Goal: Task Accomplishment & Management: Manage account settings

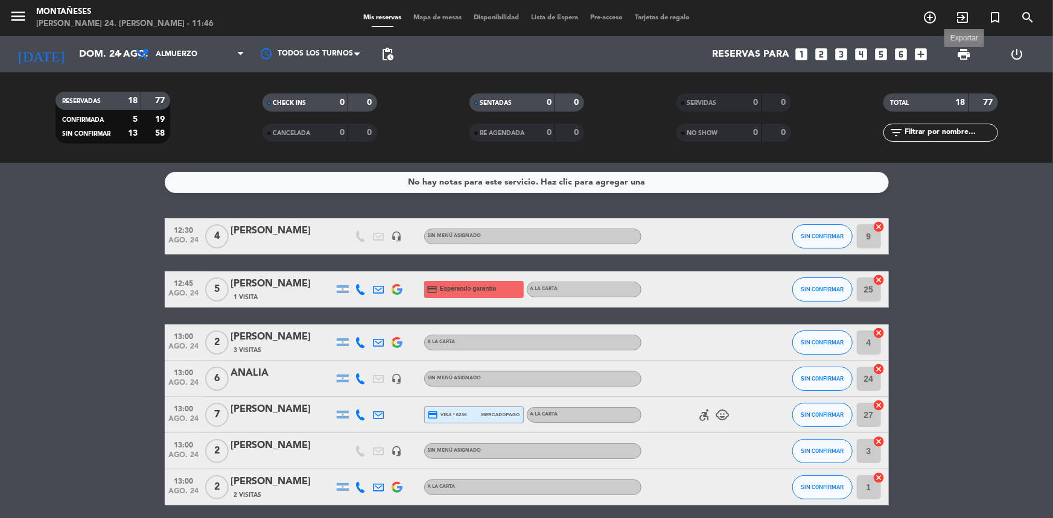
click at [960, 57] on span "print" at bounding box center [963, 54] width 14 height 14
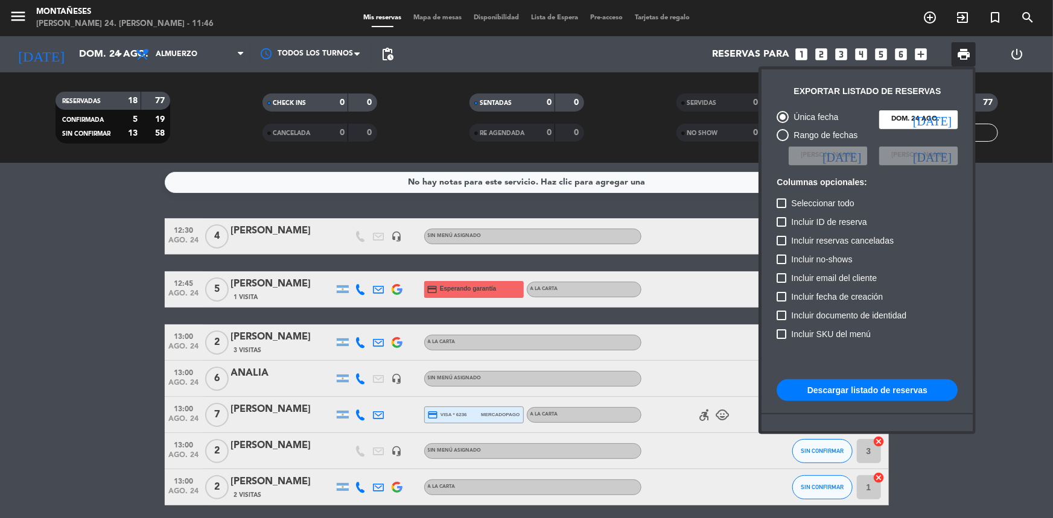
click at [925, 394] on button "Descargar listado de reservas" at bounding box center [866, 390] width 181 height 22
click at [27, 373] on div at bounding box center [526, 259] width 1053 height 518
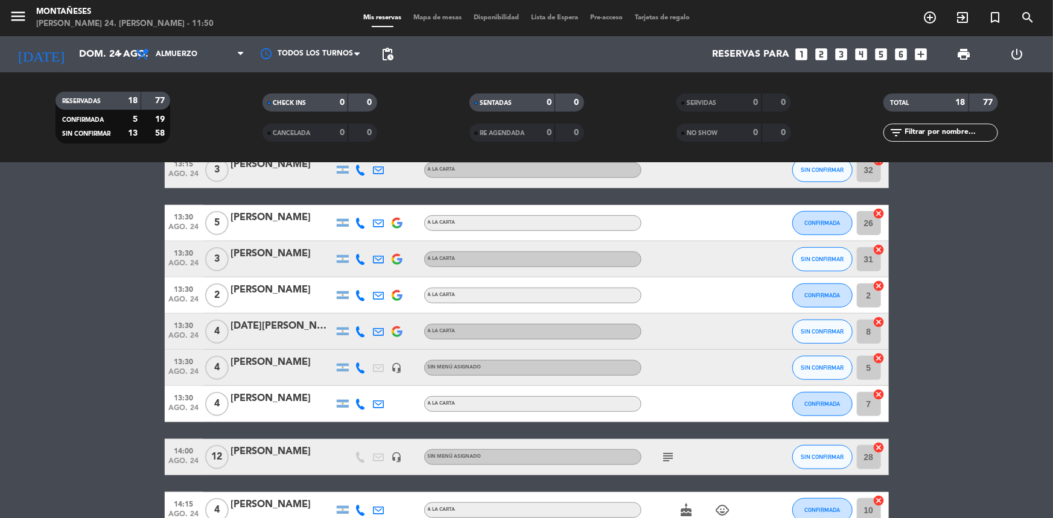
scroll to position [384, 0]
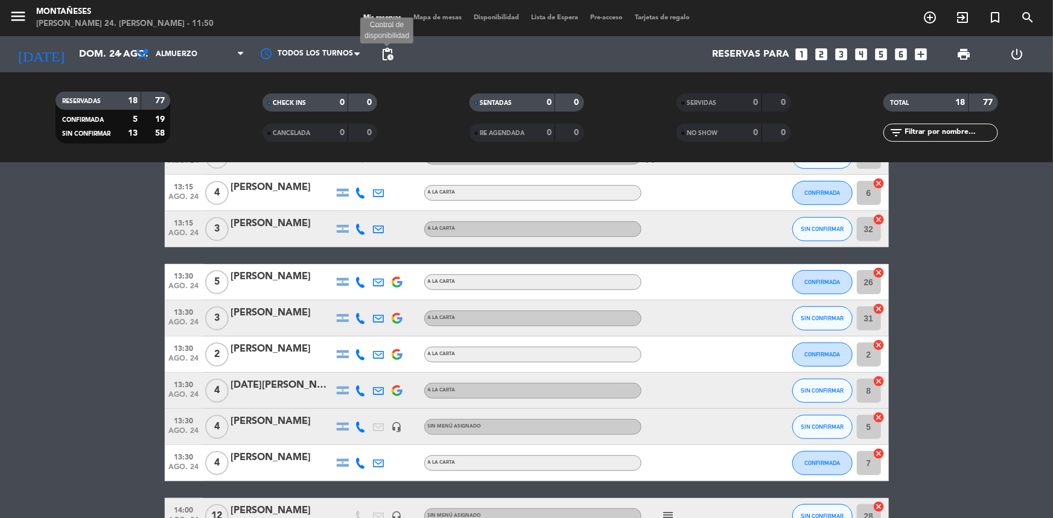
click at [389, 48] on span "pending_actions" at bounding box center [387, 54] width 14 height 14
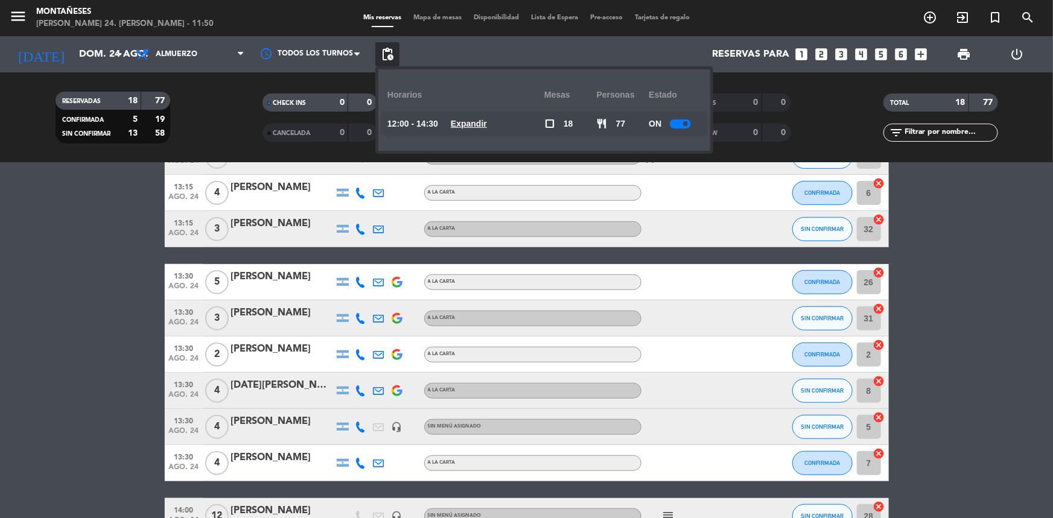
click at [484, 119] on u "Expandir" at bounding box center [469, 124] width 36 height 10
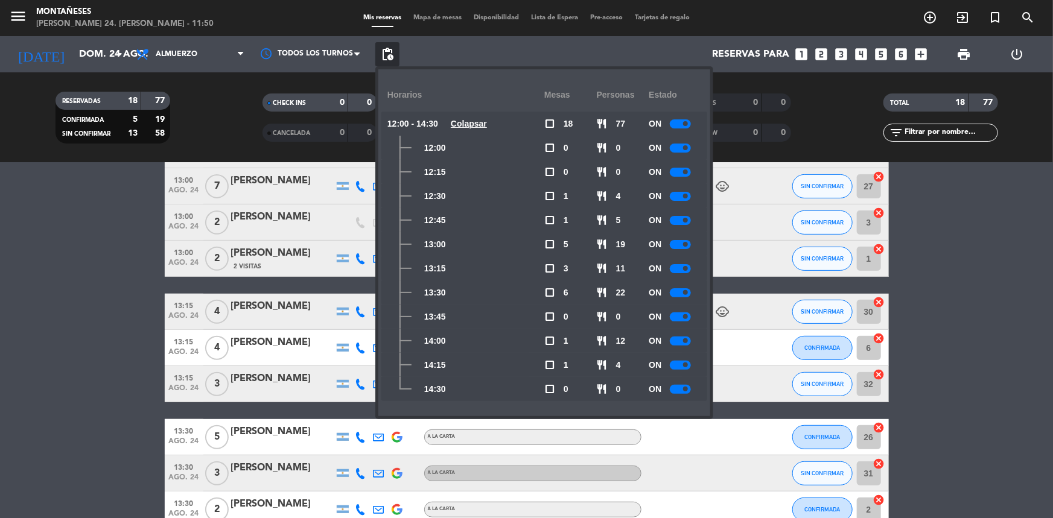
scroll to position [219, 0]
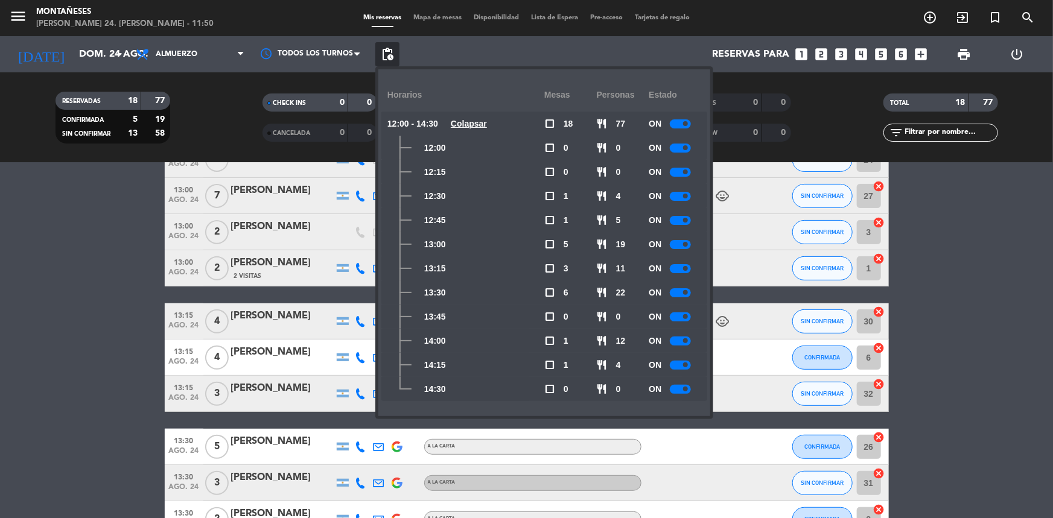
click at [680, 241] on div at bounding box center [680, 244] width 21 height 9
click at [0, 302] on bookings-row "12:30 ago. 24 4 [PERSON_NAME] headset_mic Sin menú asignado SIN CONFIRMAR 9 can…" at bounding box center [526, 375] width 1053 height 753
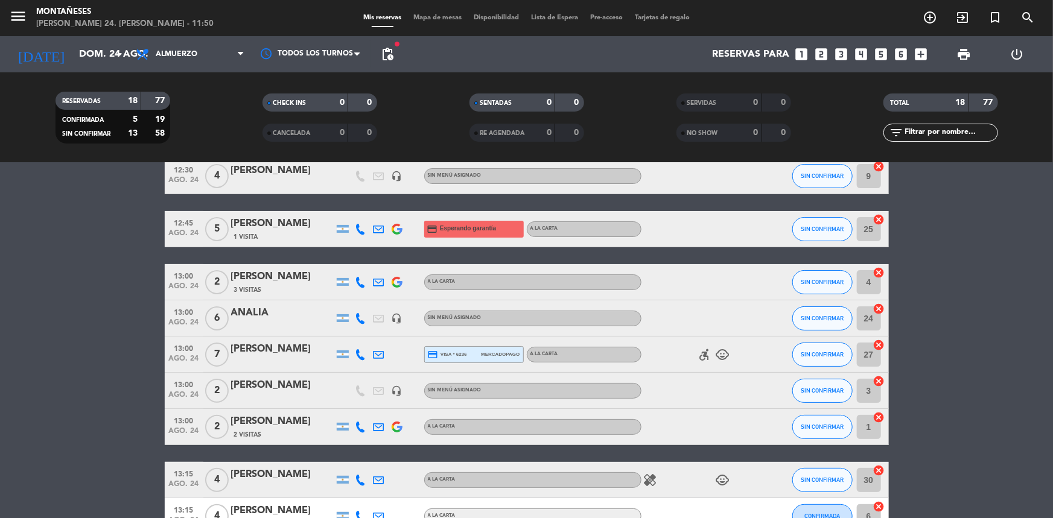
scroll to position [0, 0]
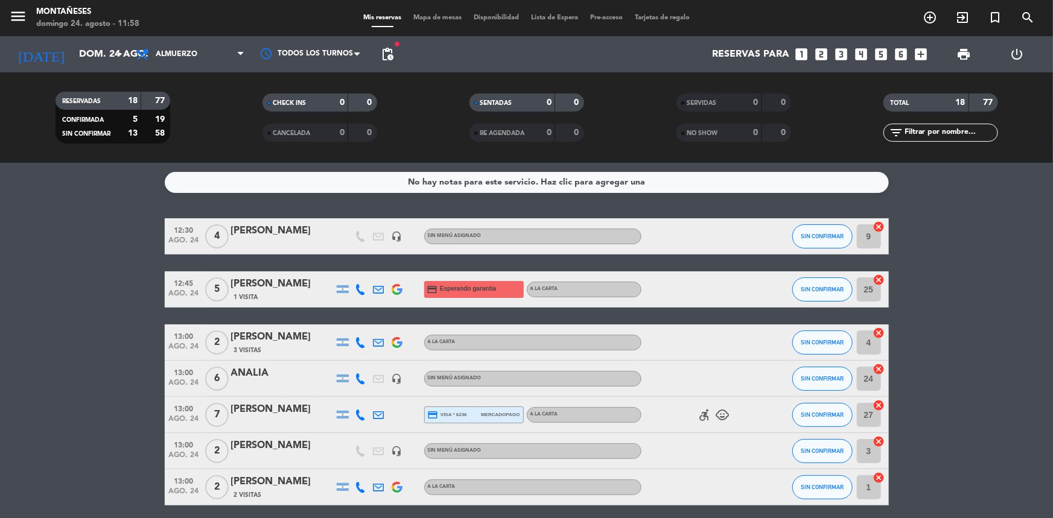
click at [395, 56] on span "pending_actions" at bounding box center [387, 54] width 24 height 24
click at [391, 62] on span "pending_actions" at bounding box center [387, 54] width 24 height 24
click at [383, 59] on span "pending_actions" at bounding box center [387, 54] width 14 height 14
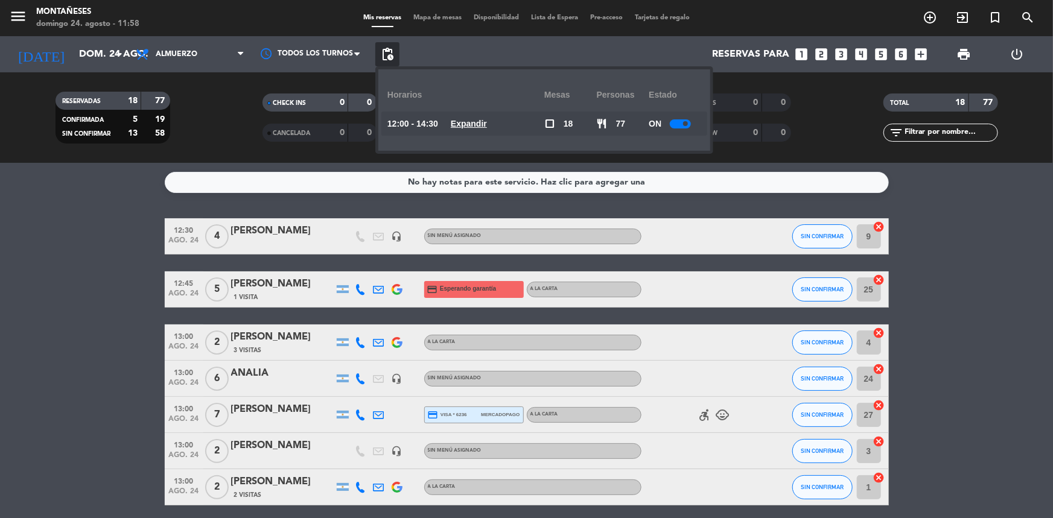
click at [57, 192] on service-notes "No hay notas para este servicio. Haz clic para agregar una" at bounding box center [526, 182] width 1053 height 21
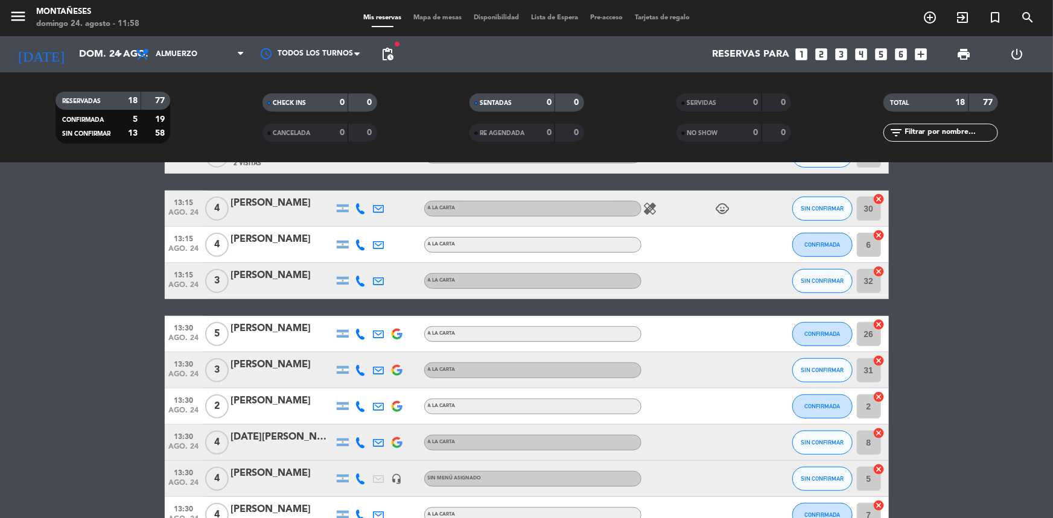
scroll to position [384, 0]
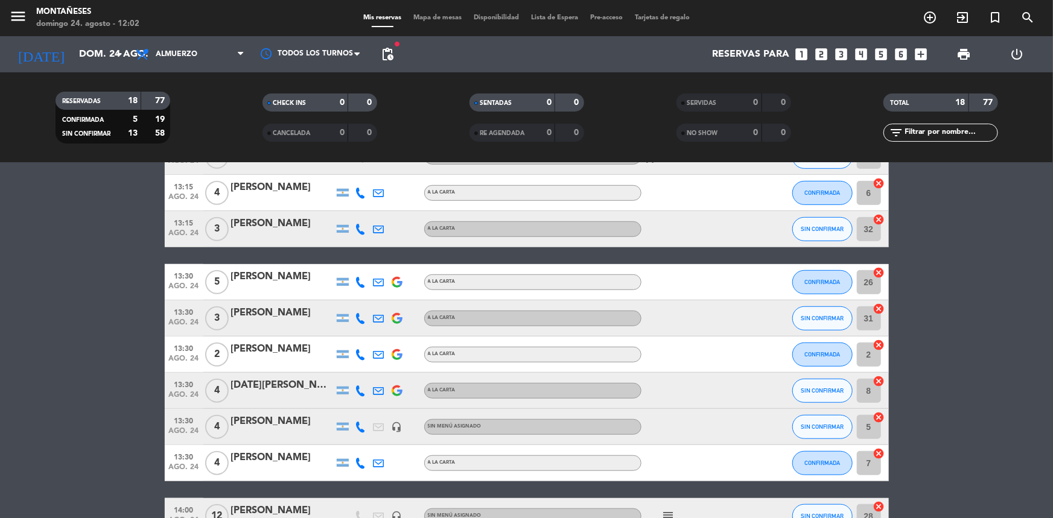
click at [151, 282] on bookings-row "12:30 ago. 24 4 [PERSON_NAME] headset_mic Sin menú asignado SIN CONFIRMAR 9 can…" at bounding box center [526, 211] width 1053 height 753
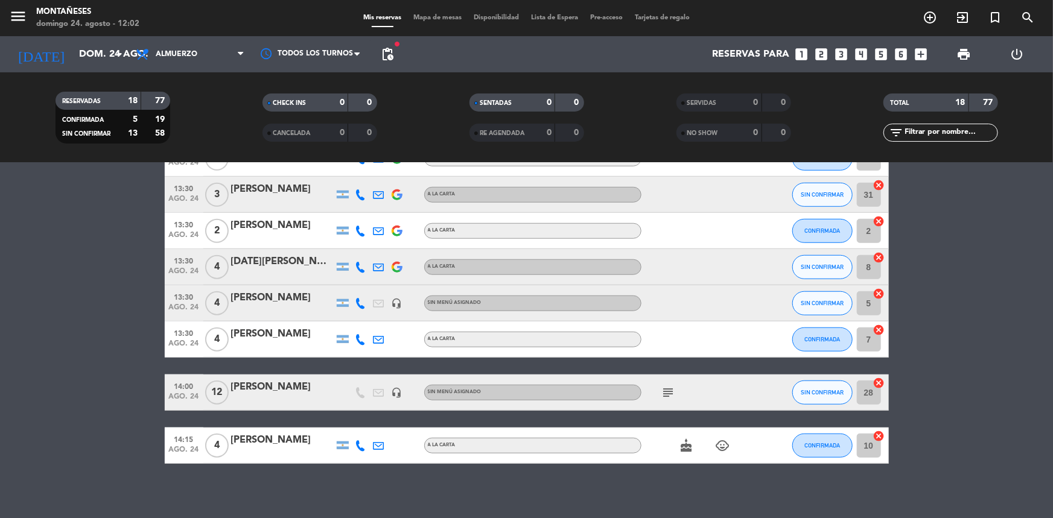
scroll to position [513, 0]
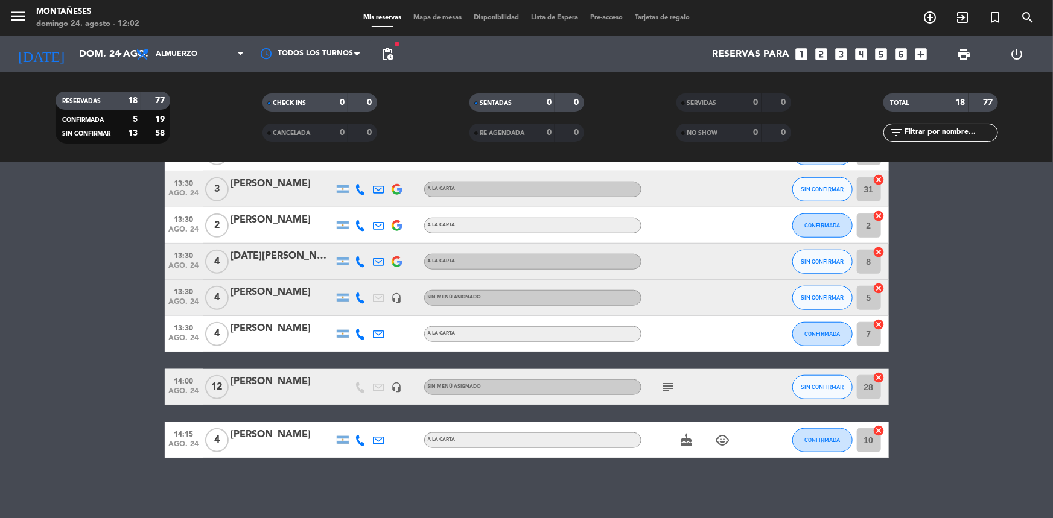
click at [662, 386] on icon "subject" at bounding box center [668, 387] width 14 height 14
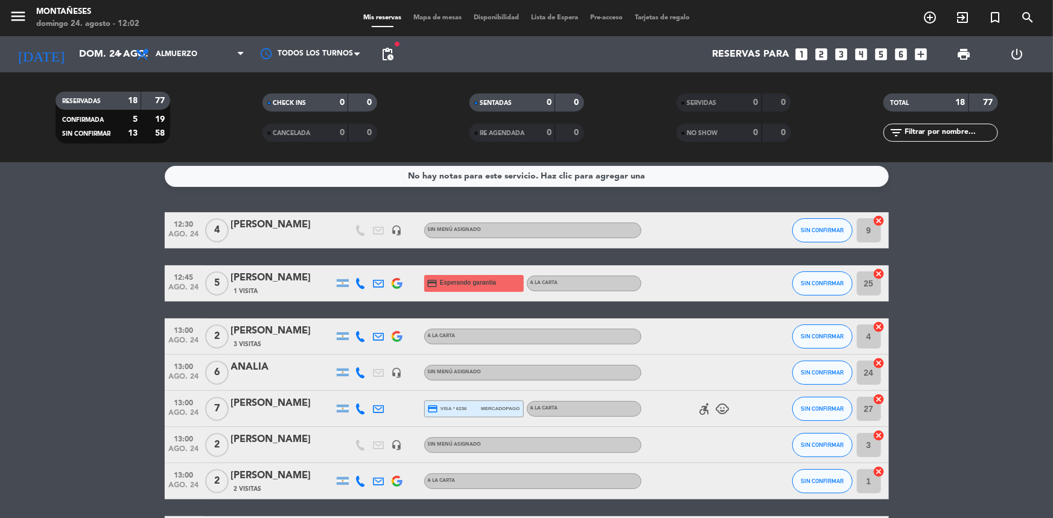
scroll to position [0, 0]
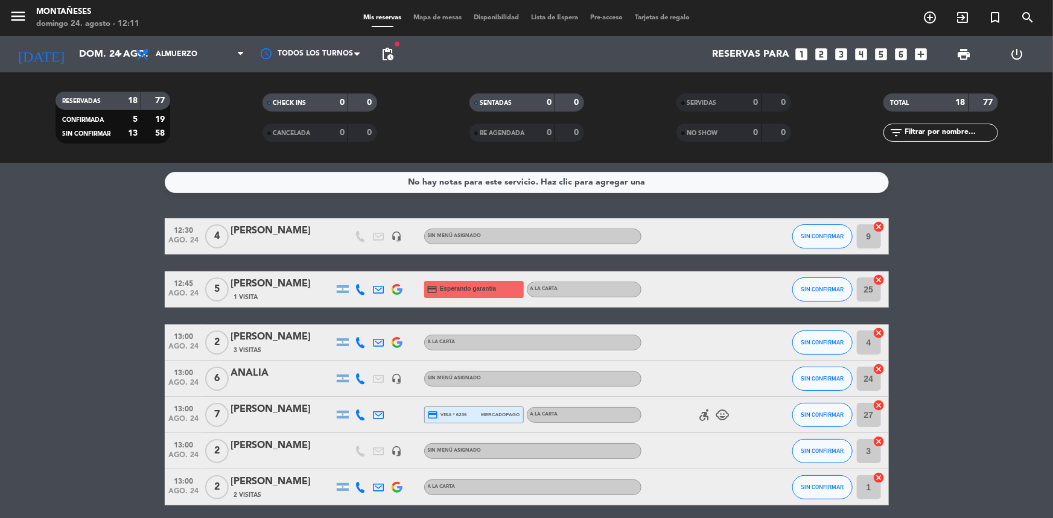
click at [398, 59] on span "pending_actions" at bounding box center [387, 54] width 24 height 24
click at [378, 51] on span "pending_actions" at bounding box center [387, 54] width 24 height 24
click at [386, 56] on span "pending_actions" at bounding box center [387, 54] width 14 height 14
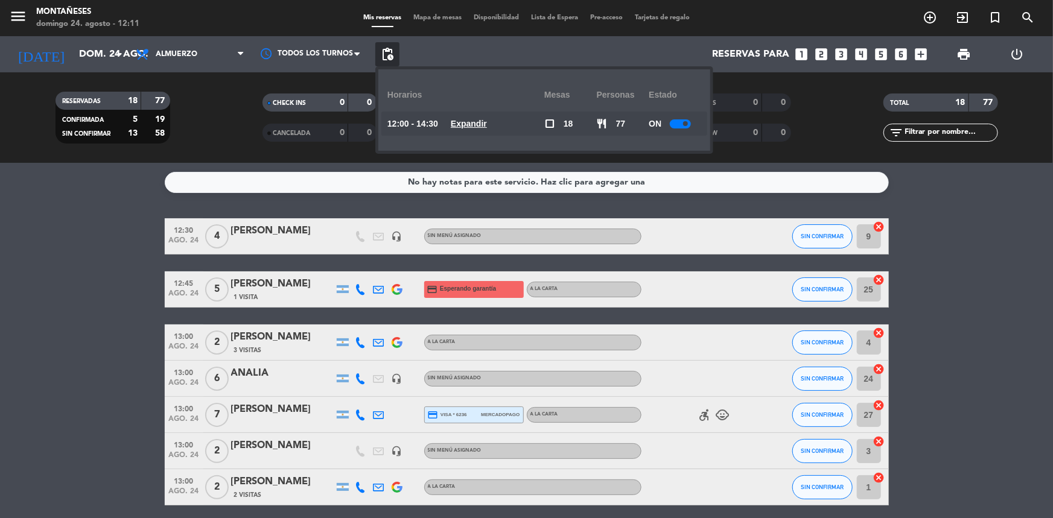
click at [486, 119] on u "Expandir" at bounding box center [469, 124] width 36 height 10
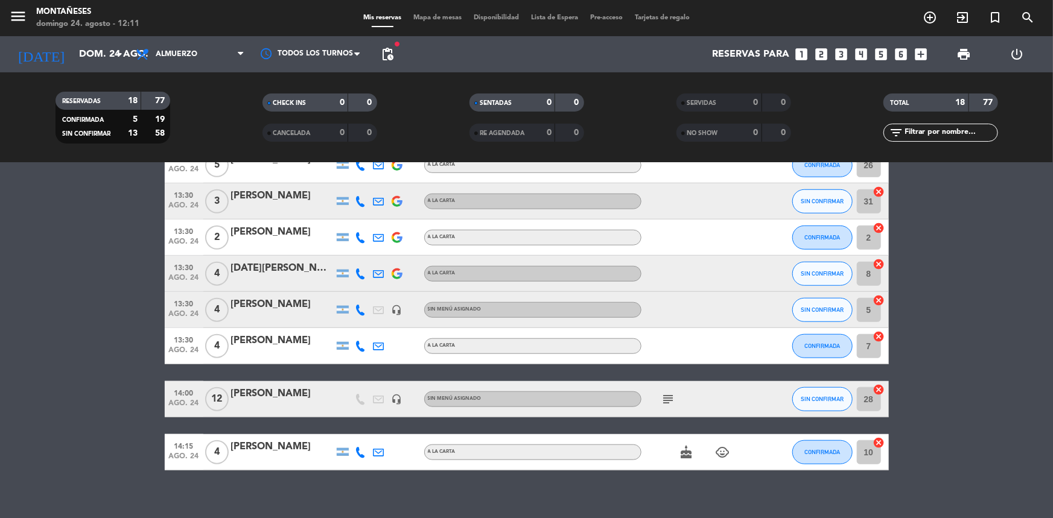
scroll to position [513, 0]
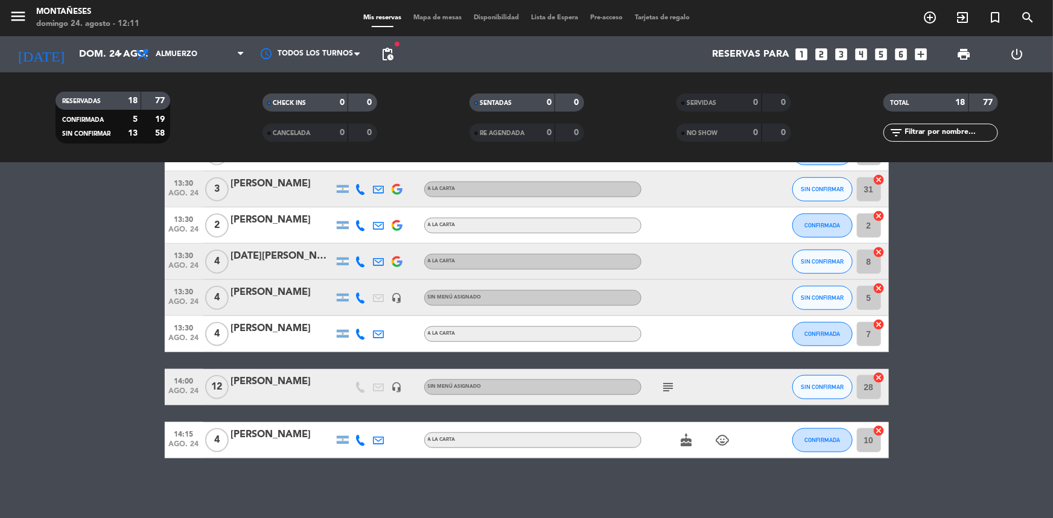
click at [665, 387] on icon "subject" at bounding box center [668, 387] width 14 height 14
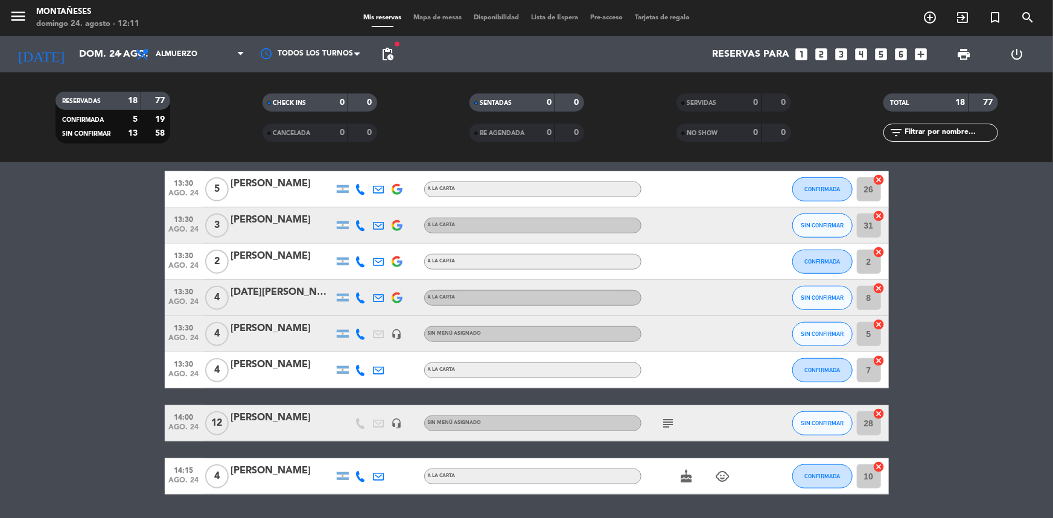
scroll to position [458, 0]
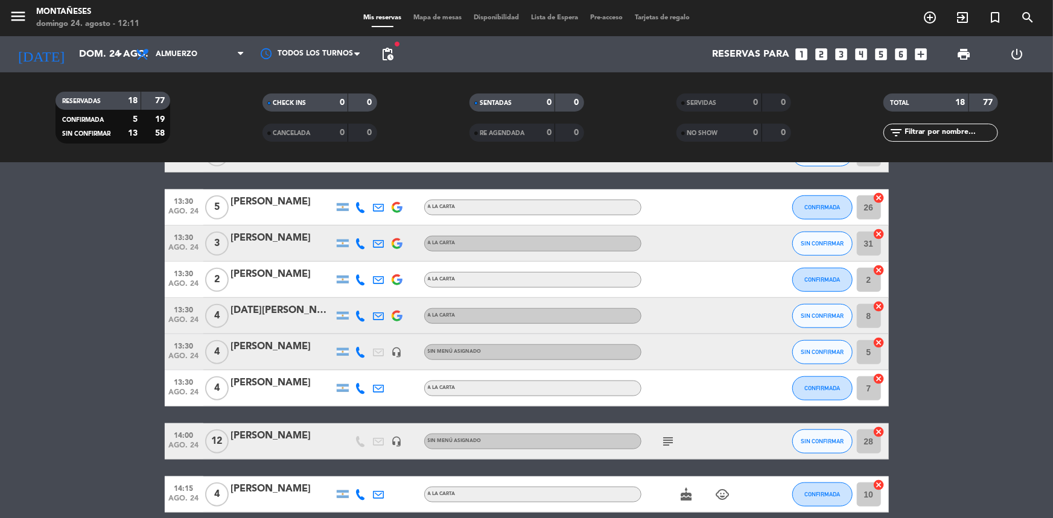
click at [727, 494] on icon "child_care" at bounding box center [722, 494] width 14 height 14
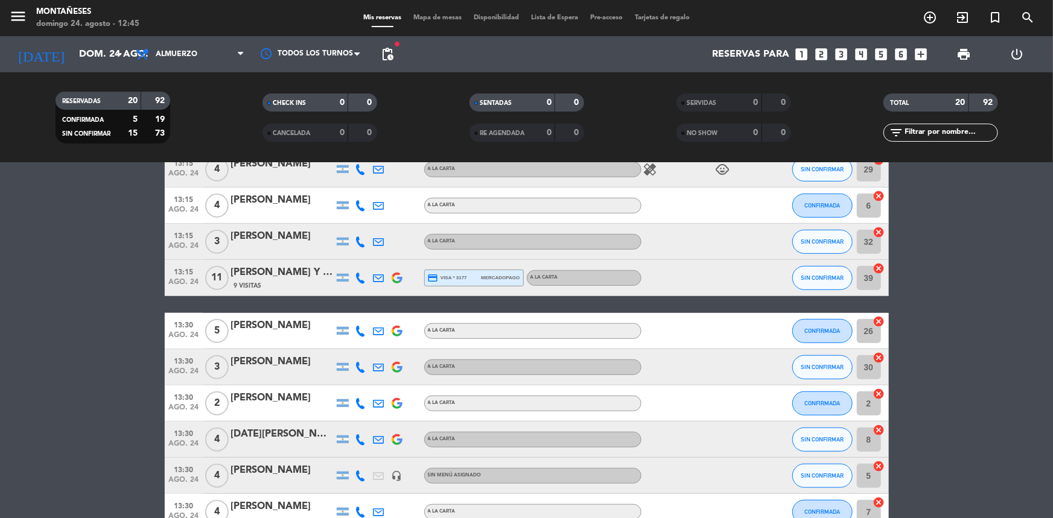
scroll to position [366, 0]
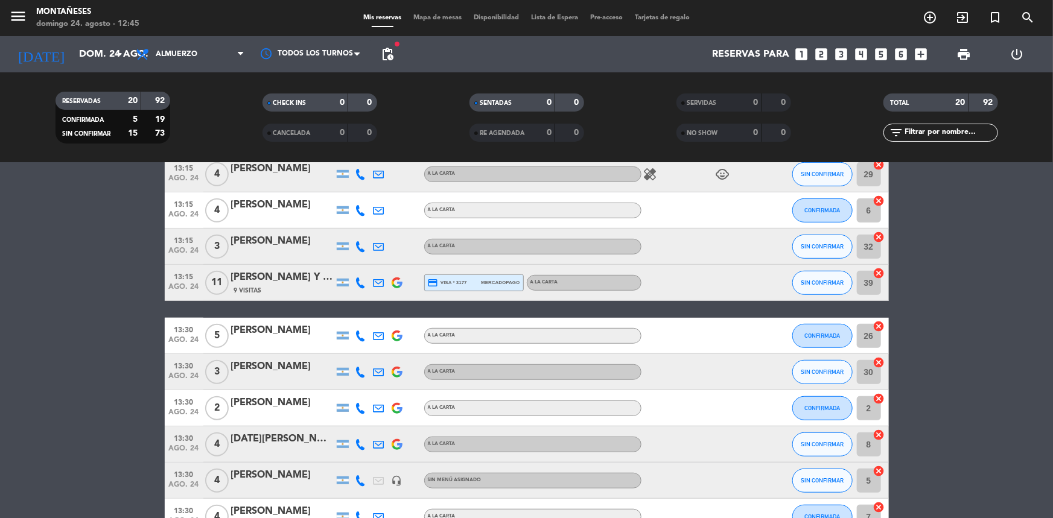
click at [265, 281] on div "[PERSON_NAME] Y [PERSON_NAME]" at bounding box center [282, 278] width 103 height 16
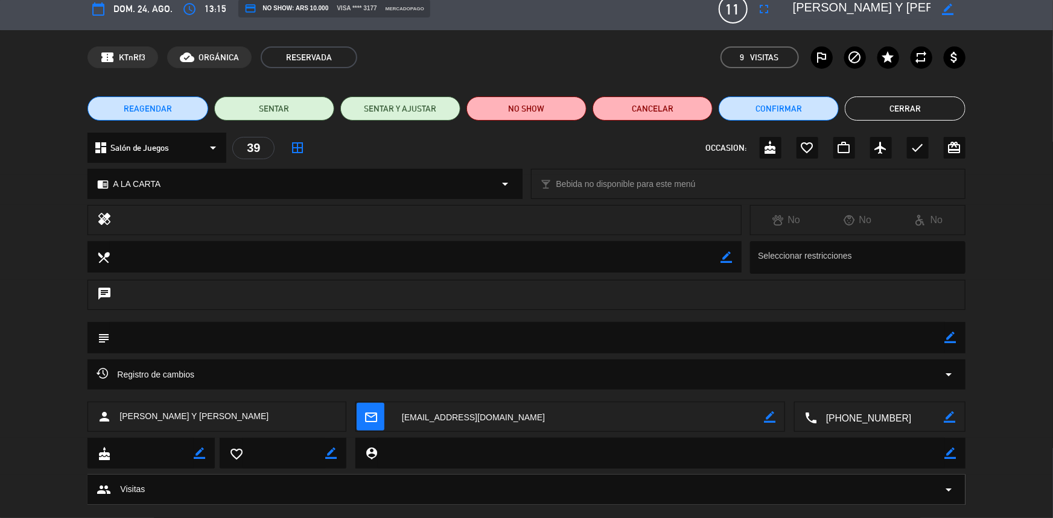
scroll to position [0, 0]
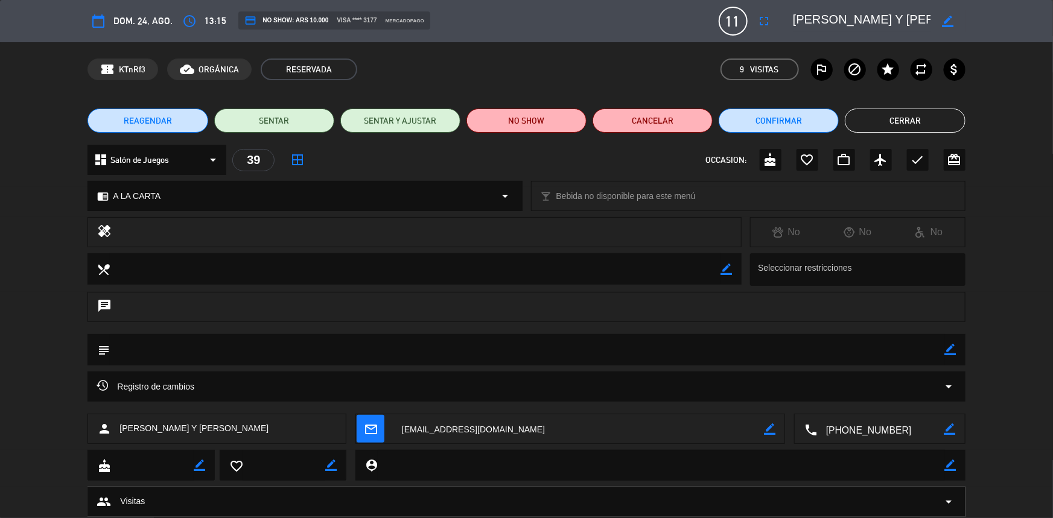
click at [941, 116] on button "Cerrar" at bounding box center [905, 121] width 120 height 24
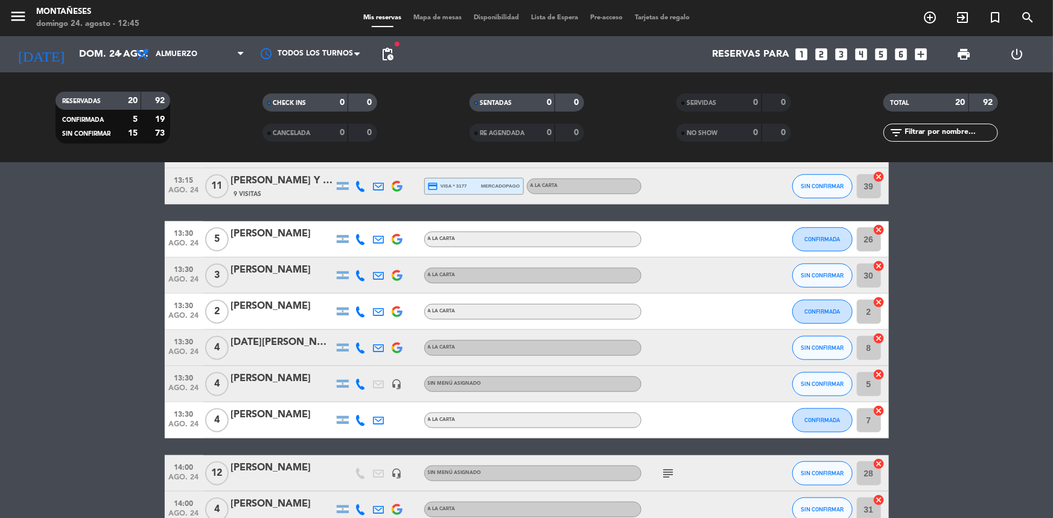
scroll to position [421, 0]
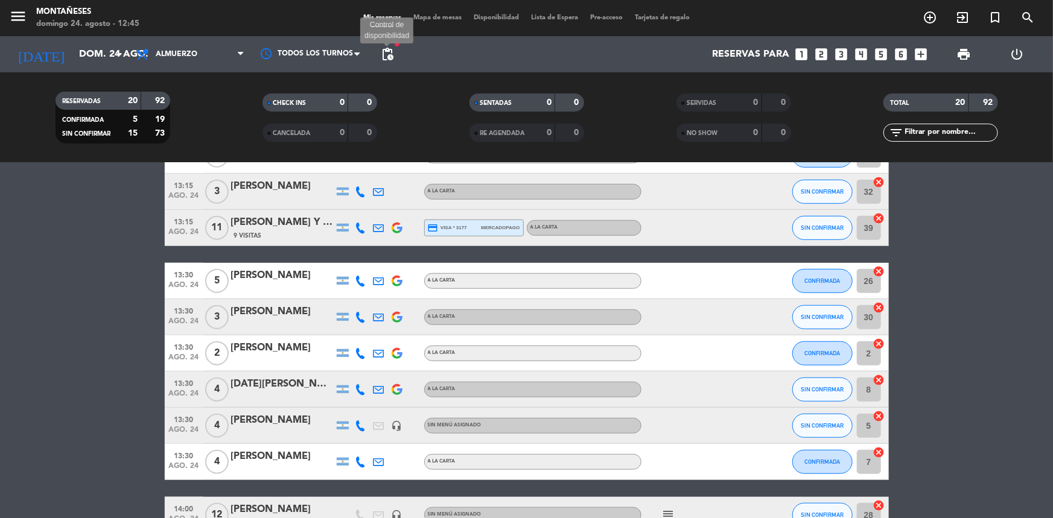
click at [385, 59] on span "pending_actions" at bounding box center [387, 54] width 14 height 14
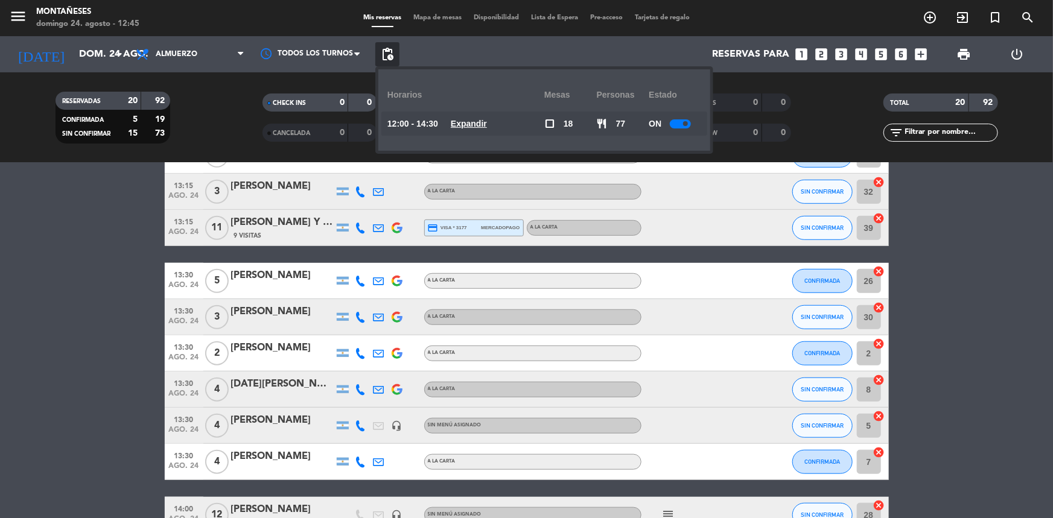
click at [487, 122] on u "Expandir" at bounding box center [469, 124] width 36 height 10
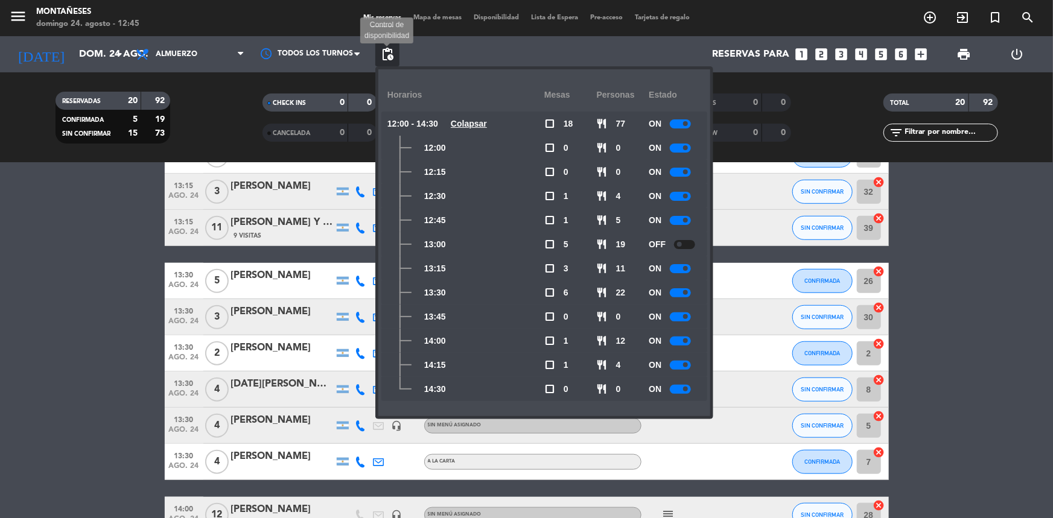
click at [386, 51] on span "pending_actions" at bounding box center [387, 54] width 14 height 14
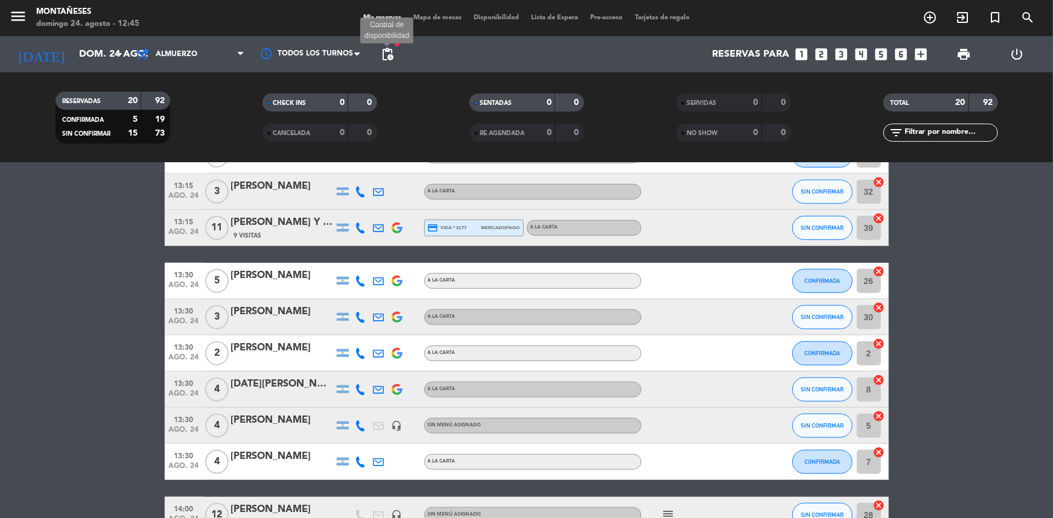
click at [388, 60] on span "pending_actions" at bounding box center [387, 54] width 14 height 14
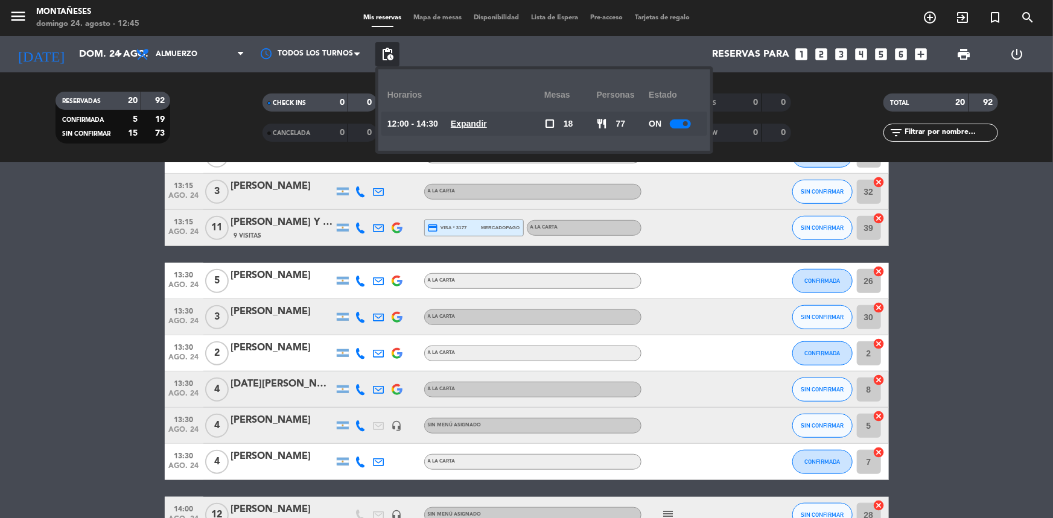
click at [676, 125] on div at bounding box center [680, 123] width 21 height 9
click at [107, 253] on bookings-row "12:30 ago. 24 4 [PERSON_NAME] headset_mic Sin menú asignado SIN CONFIRMAR 9 can…" at bounding box center [526, 209] width 1053 height 825
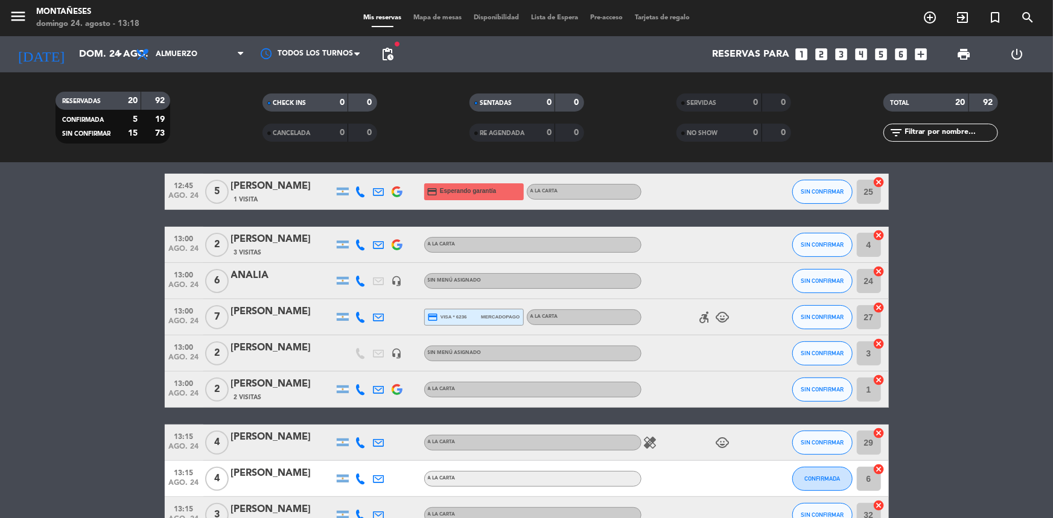
scroll to position [0, 0]
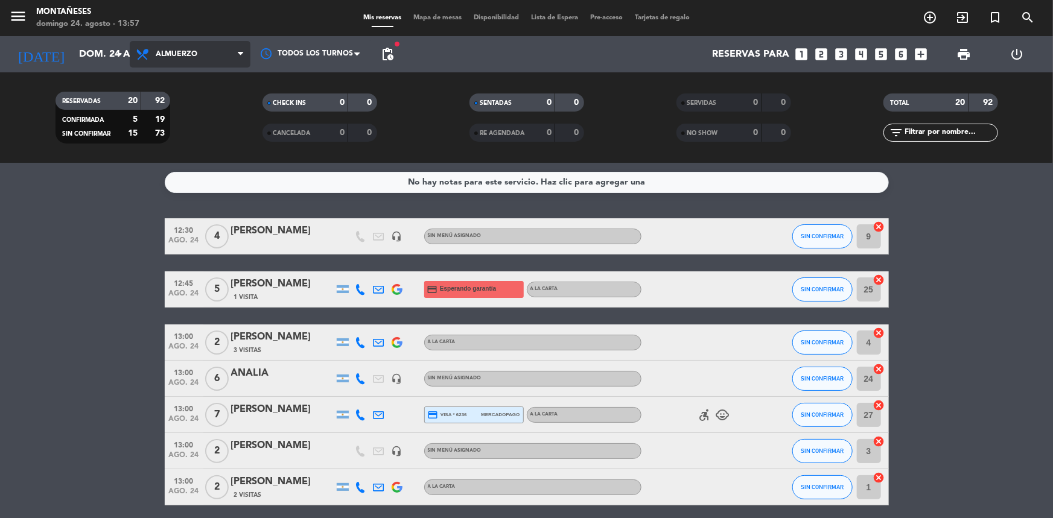
click at [199, 63] on span "Almuerzo" at bounding box center [190, 54] width 121 height 27
click at [203, 137] on div "menu Montañeses [PERSON_NAME] 24. [PERSON_NAME] - 13:57 Mis reservas Mapa de me…" at bounding box center [526, 81] width 1053 height 163
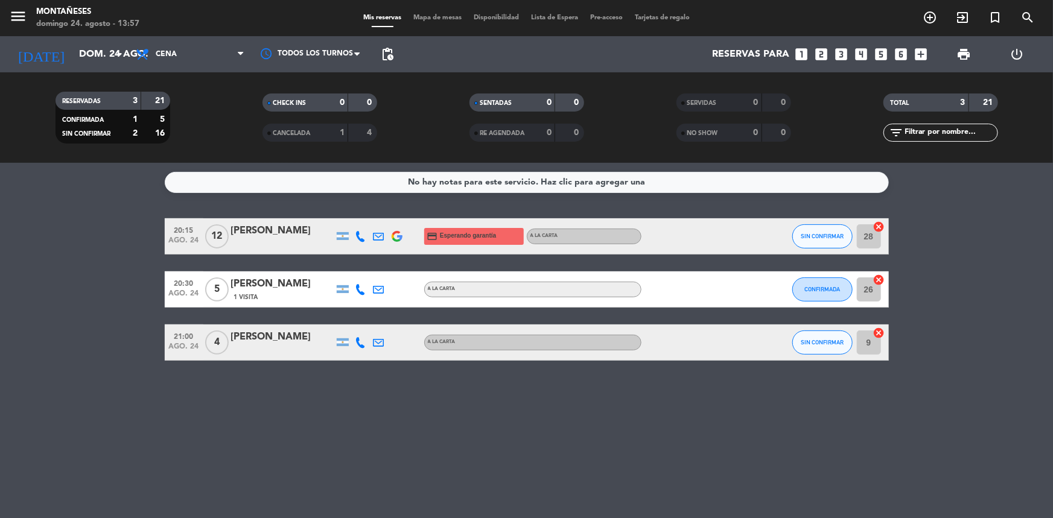
click at [288, 237] on div "[PERSON_NAME]" at bounding box center [282, 231] width 103 height 16
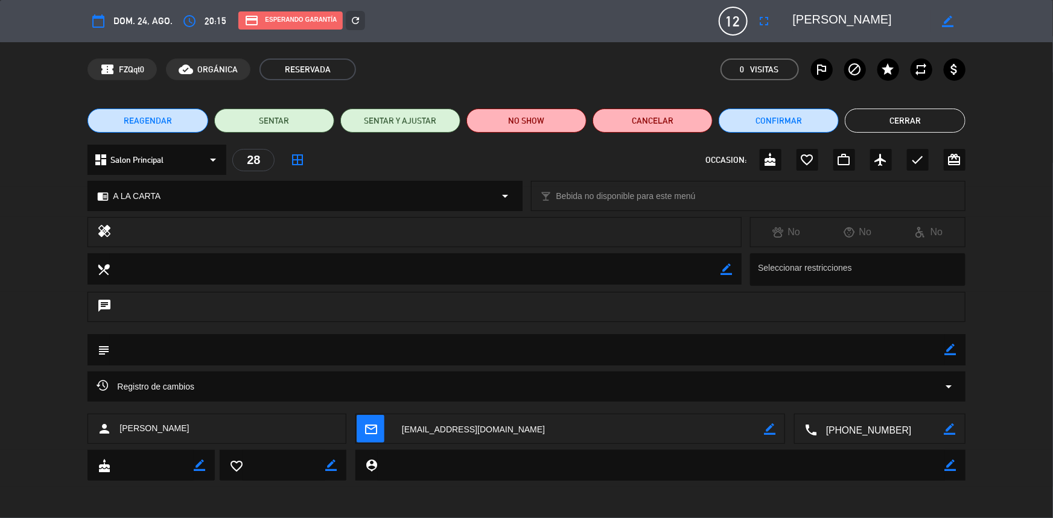
click at [956, 352] on div "subject border_color" at bounding box center [525, 349] width 877 height 31
click at [950, 353] on icon "border_color" at bounding box center [950, 349] width 11 height 11
click at [924, 358] on textarea at bounding box center [527, 349] width 834 height 31
type textarea "confirmada"
click at [946, 350] on icon at bounding box center [950, 349] width 11 height 11
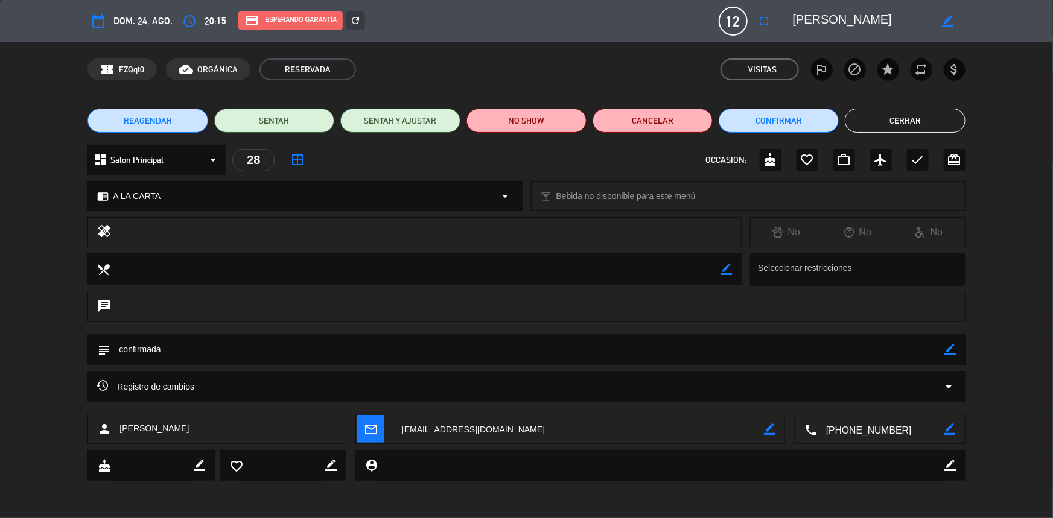
click at [918, 112] on button "Cerrar" at bounding box center [905, 121] width 120 height 24
